Goal: Information Seeking & Learning: Find specific fact

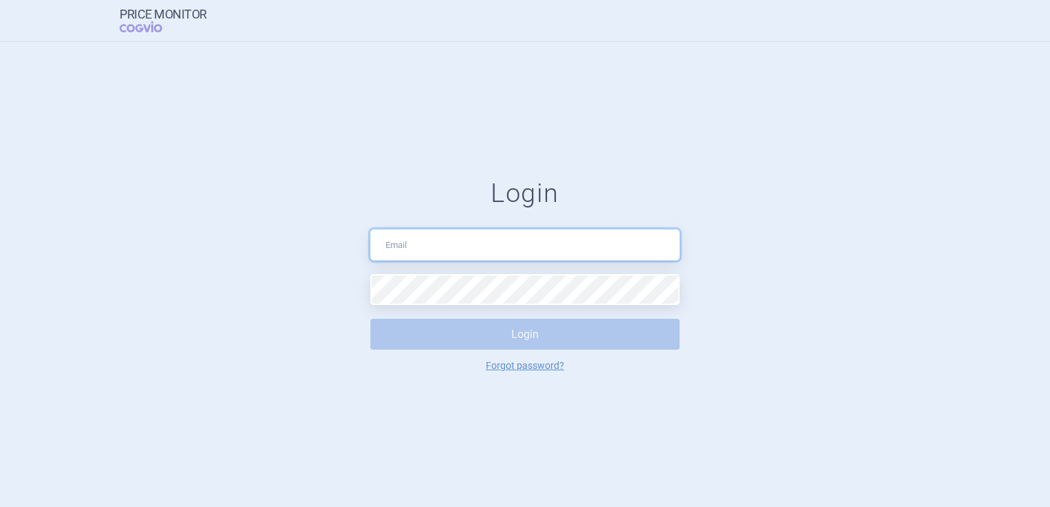
type input "[EMAIL_ADDRESS][DOMAIN_NAME]"
click at [621, 331] on button "Login" at bounding box center [524, 334] width 309 height 31
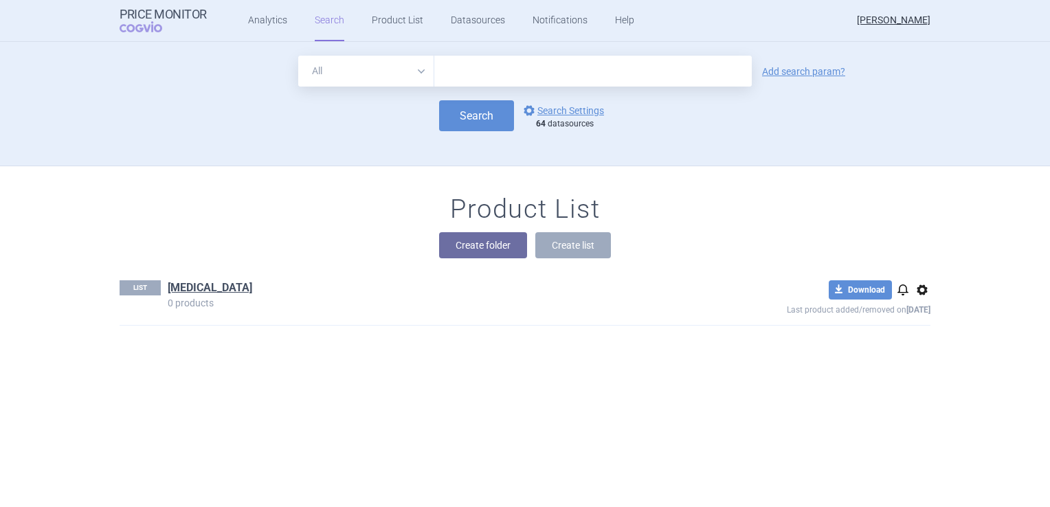
click at [484, 78] on input "text" at bounding box center [592, 71] width 317 height 31
type input "cejeml"
click button "Search" at bounding box center [476, 115] width 75 height 31
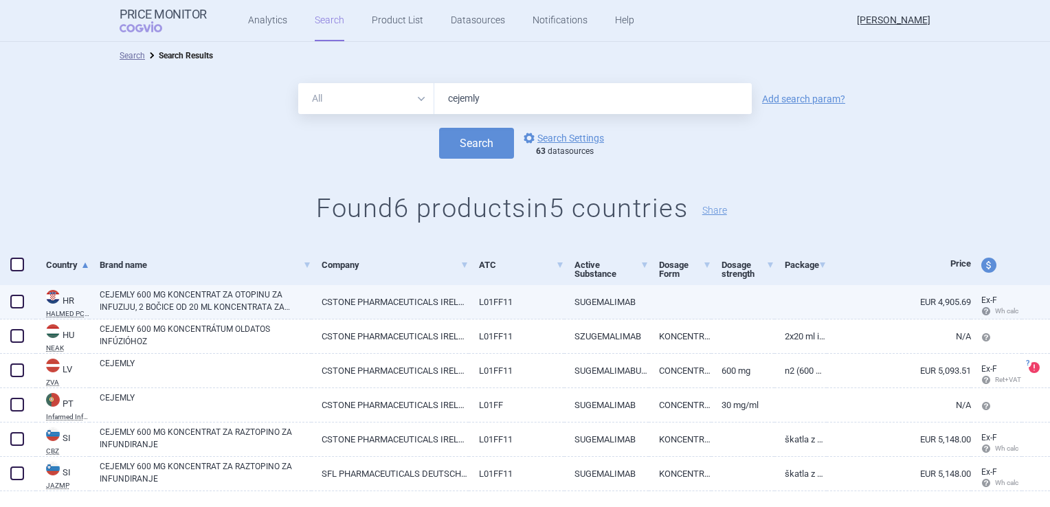
scroll to position [29, 0]
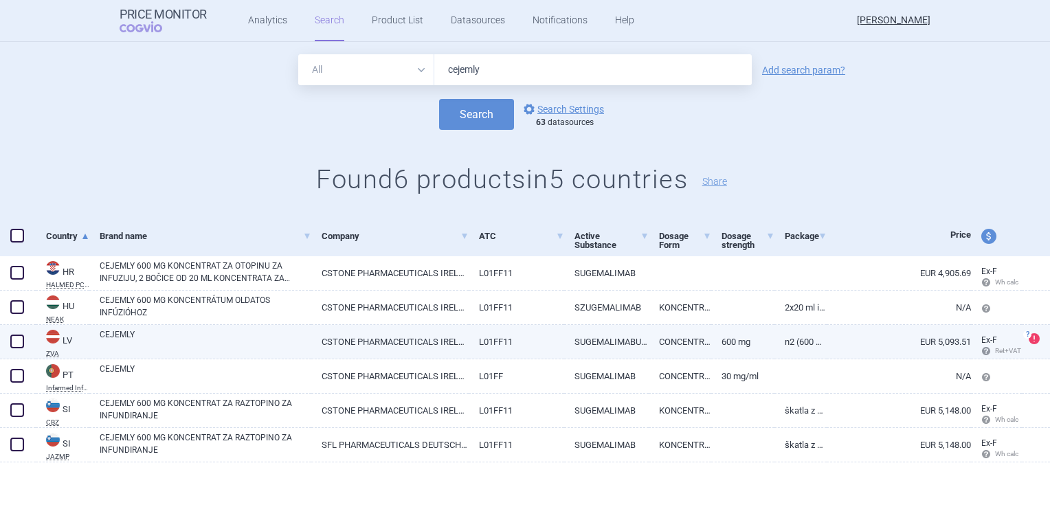
click at [152, 336] on link "CEJEMLY" at bounding box center [206, 340] width 212 height 25
select select "EUR"
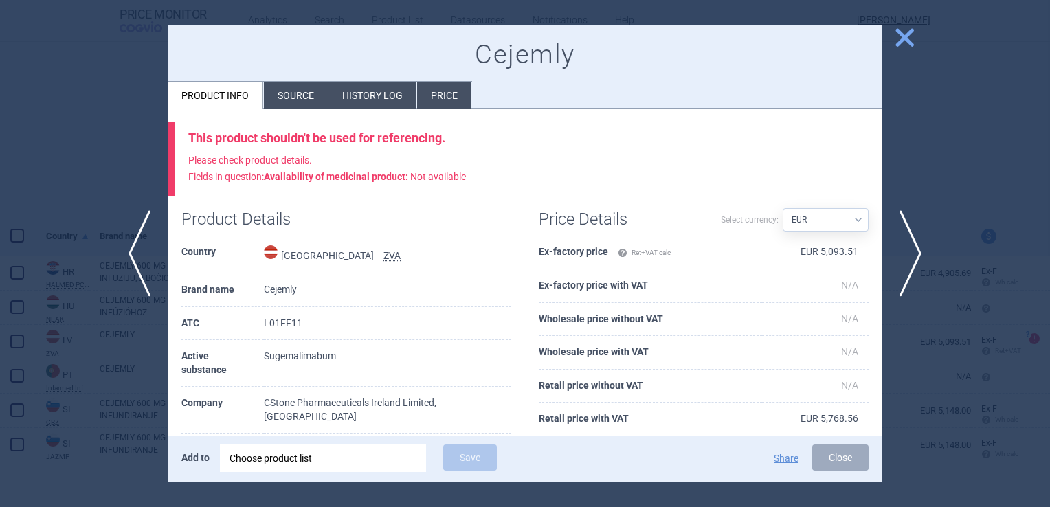
click at [864, 104] on div "Cejemly Product info Source History log Price" at bounding box center [525, 67] width 714 height 84
click at [289, 91] on li "Source" at bounding box center [296, 95] width 64 height 27
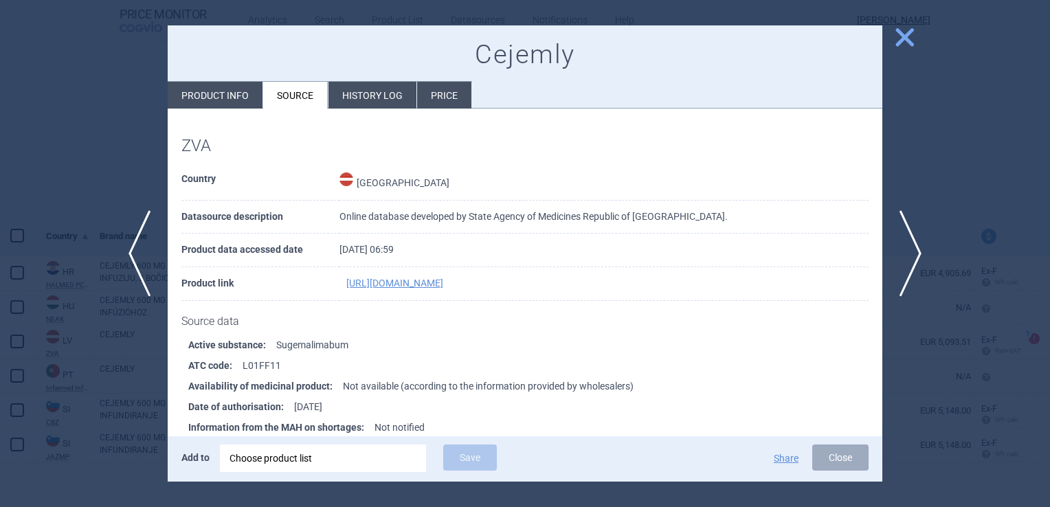
click at [908, 34] on span "close" at bounding box center [904, 37] width 24 height 24
